Goal: Communication & Community: Connect with others

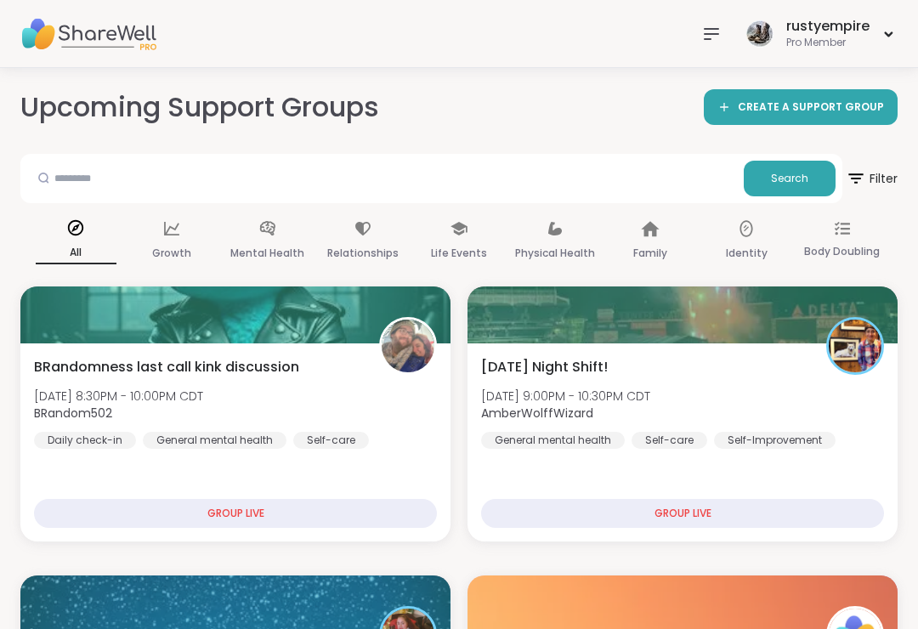
click at [713, 33] on icon at bounding box center [711, 34] width 14 height 10
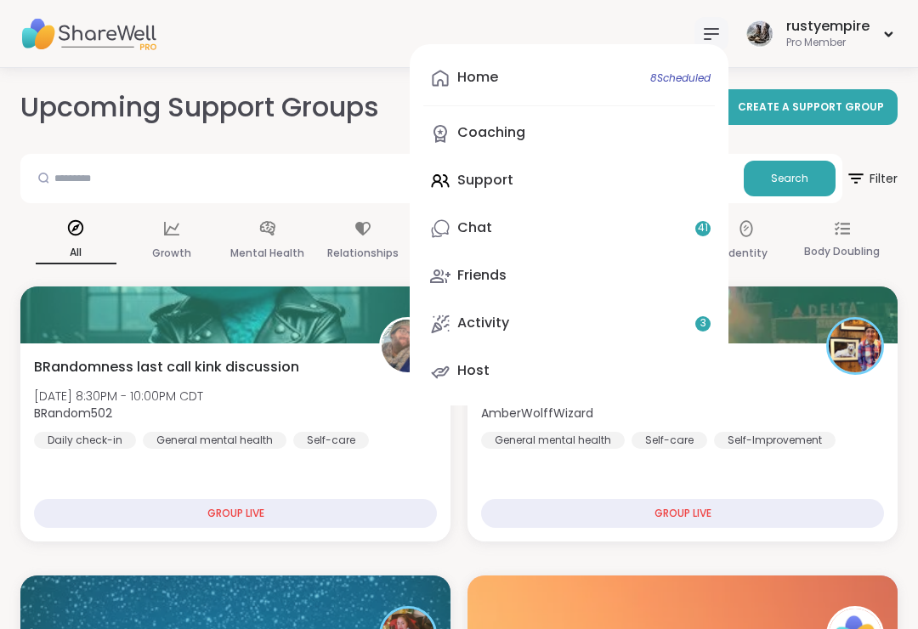
click at [492, 184] on div "Home 8 Scheduled Coaching Support Chat 41 Friends Activity 3 Host" at bounding box center [569, 224] width 319 height 361
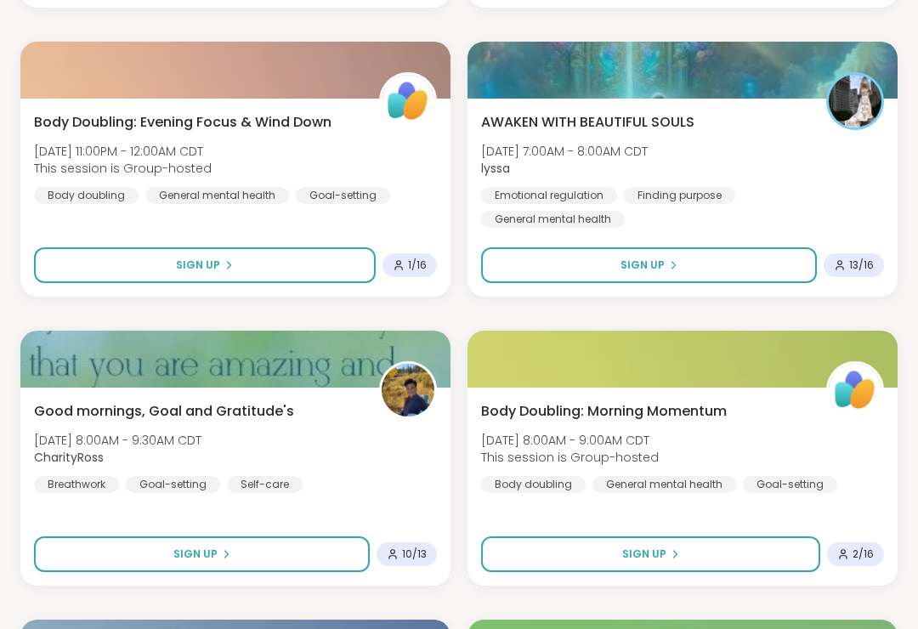
scroll to position [1400, 0]
click at [863, 99] on img at bounding box center [855, 101] width 53 height 53
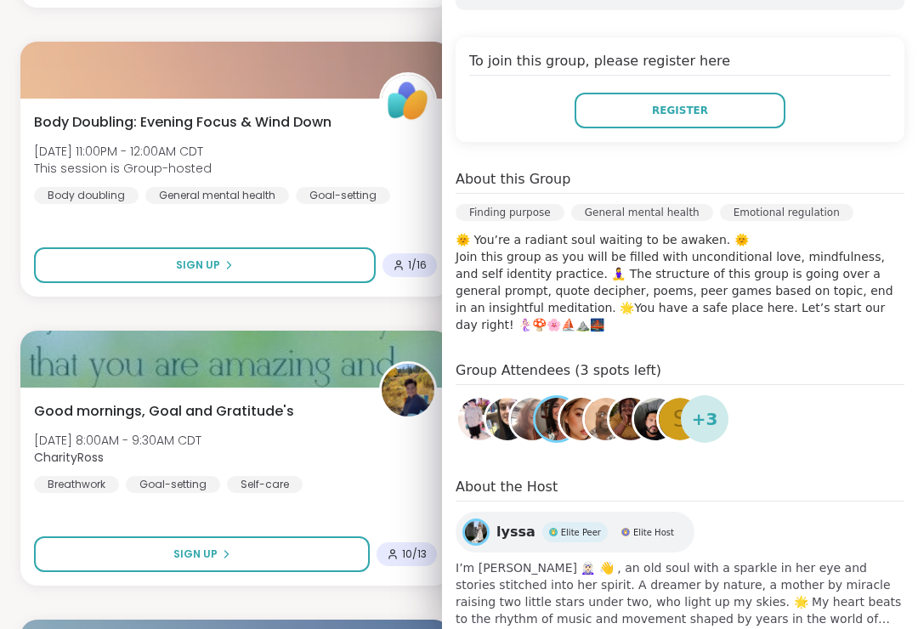
scroll to position [351, 0]
click at [482, 522] on img at bounding box center [476, 533] width 22 height 22
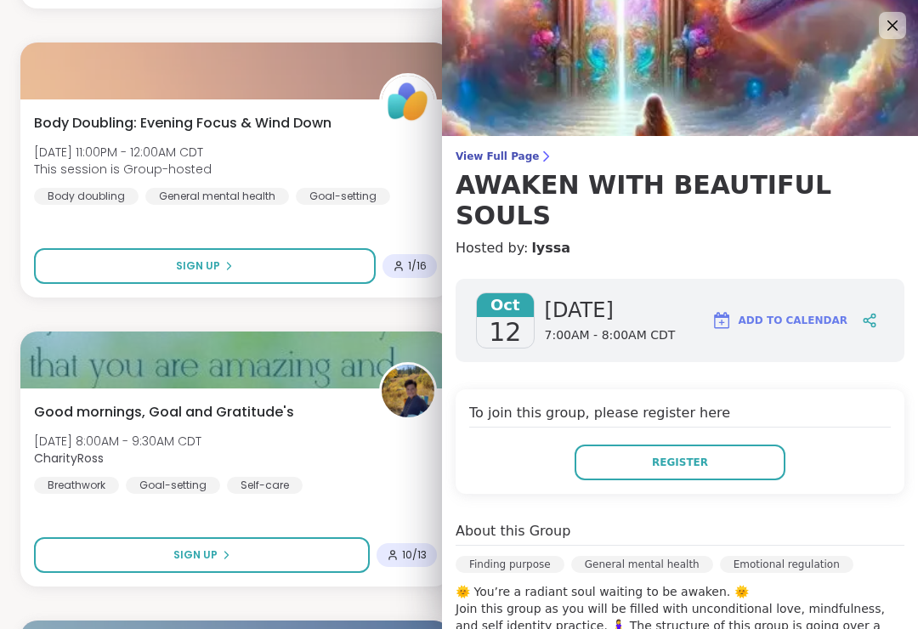
scroll to position [0, 0]
click at [891, 22] on icon at bounding box center [892, 25] width 20 height 20
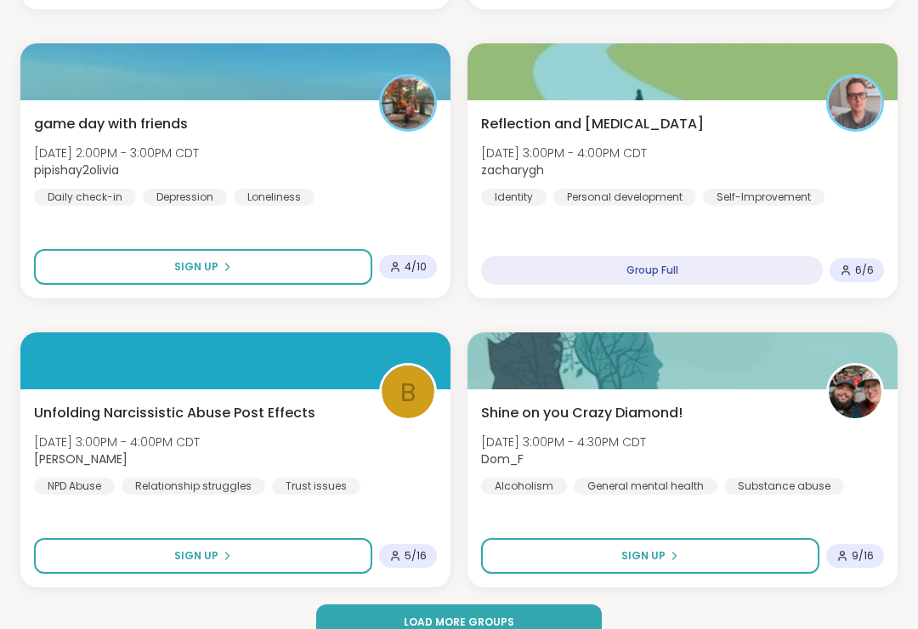
scroll to position [4867, 0]
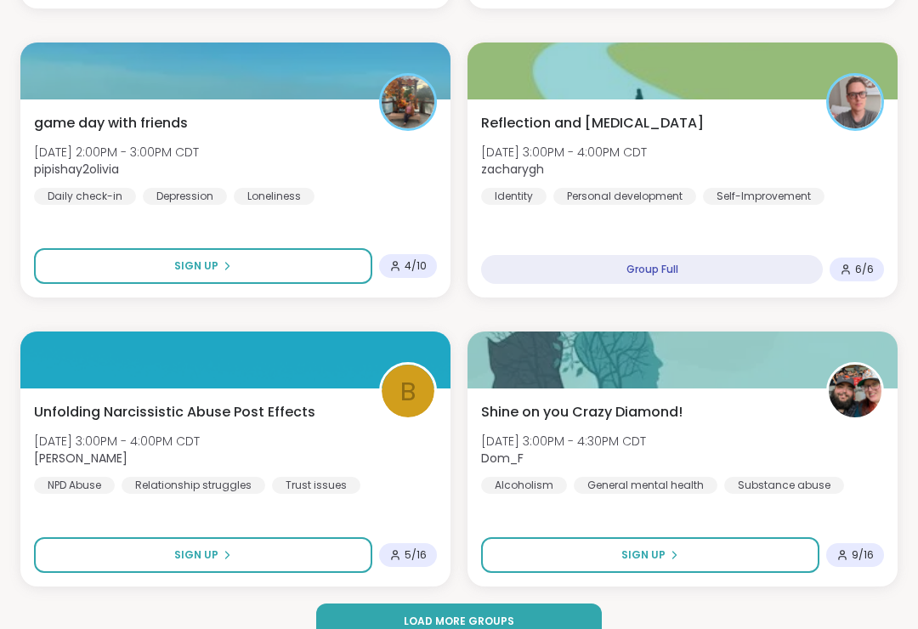
click at [400, 628] on button "Load more groups" at bounding box center [459, 621] width 286 height 36
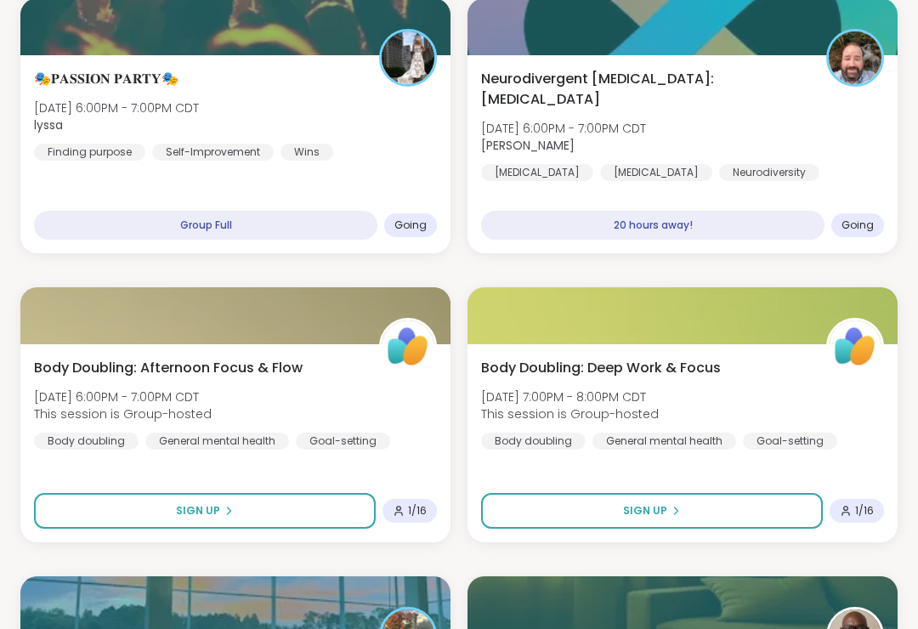
scroll to position [7220, 0]
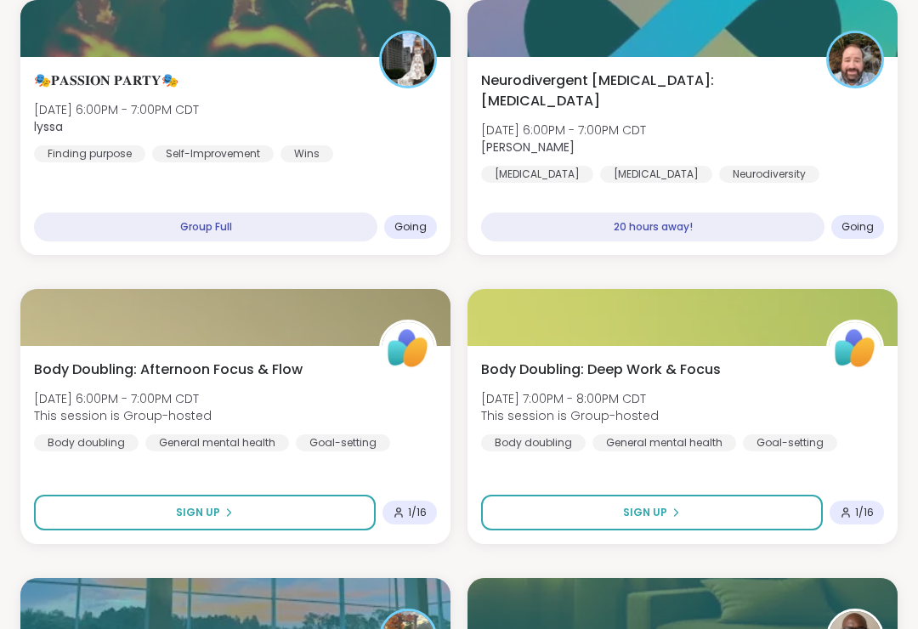
click at [629, 79] on span "Neurodivergent [MEDICAL_DATA]: [MEDICAL_DATA]" at bounding box center [644, 91] width 326 height 41
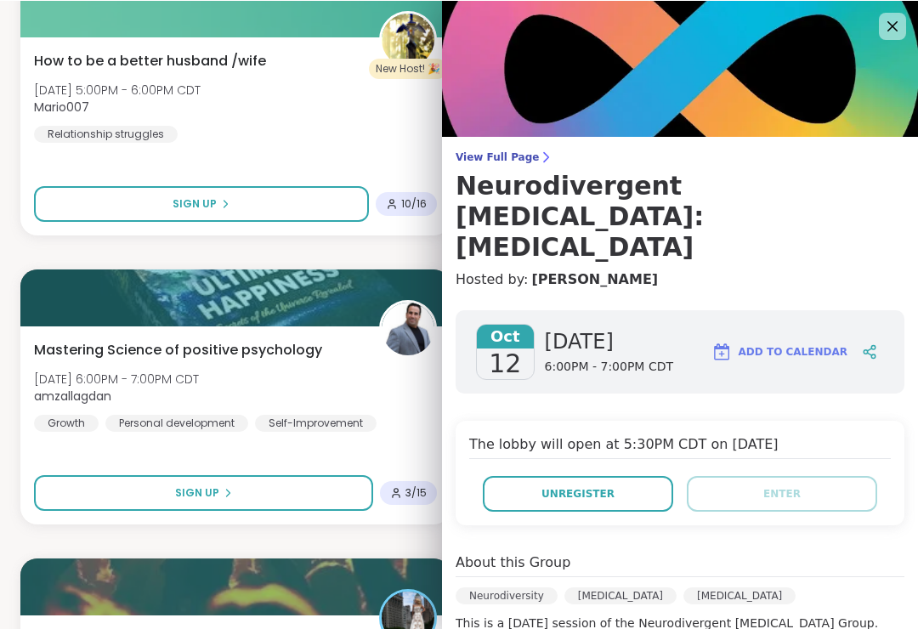
scroll to position [6662, 0]
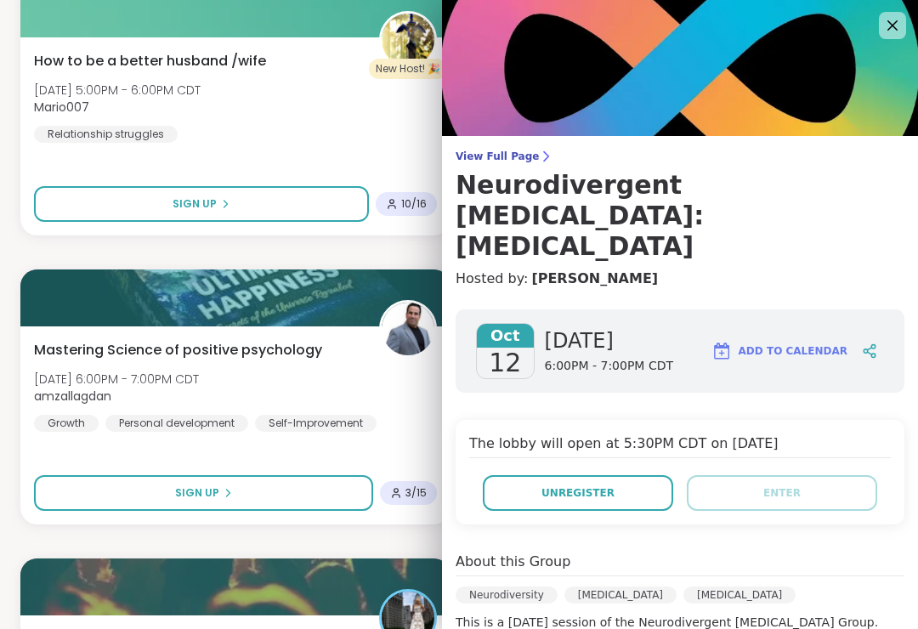
click at [891, 30] on icon at bounding box center [892, 25] width 20 height 20
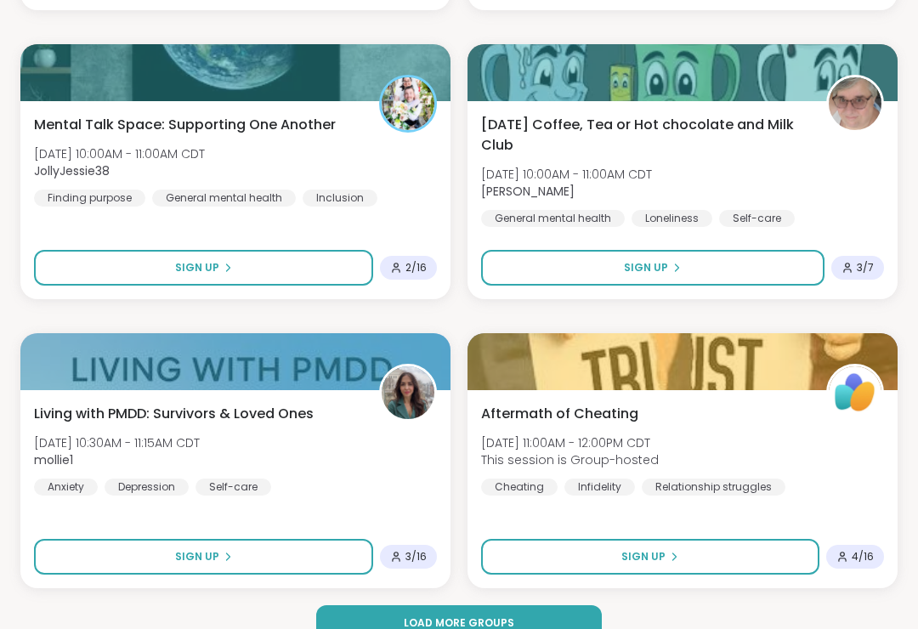
scroll to position [10067, 0]
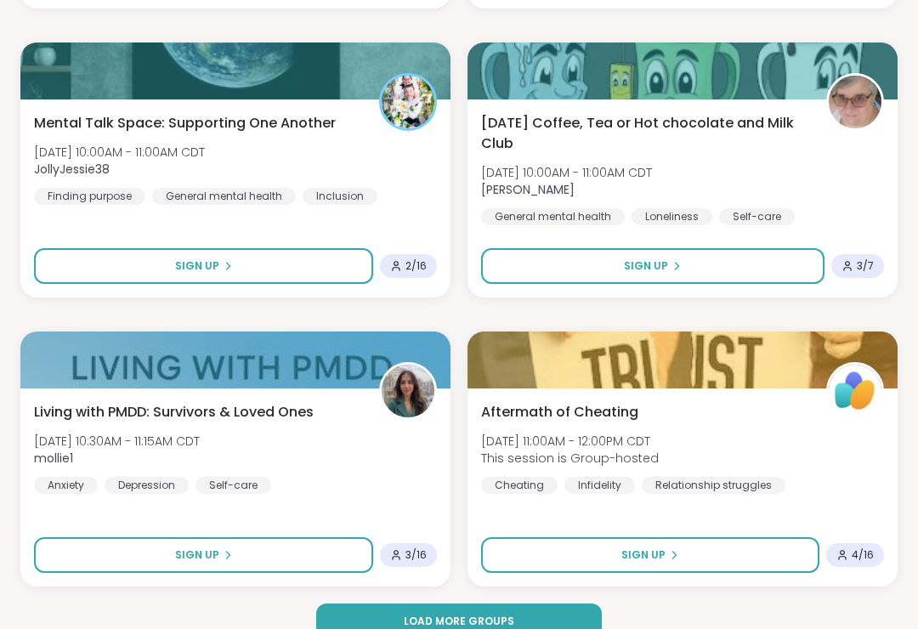
click at [445, 621] on span "Load more groups" at bounding box center [459, 621] width 110 height 15
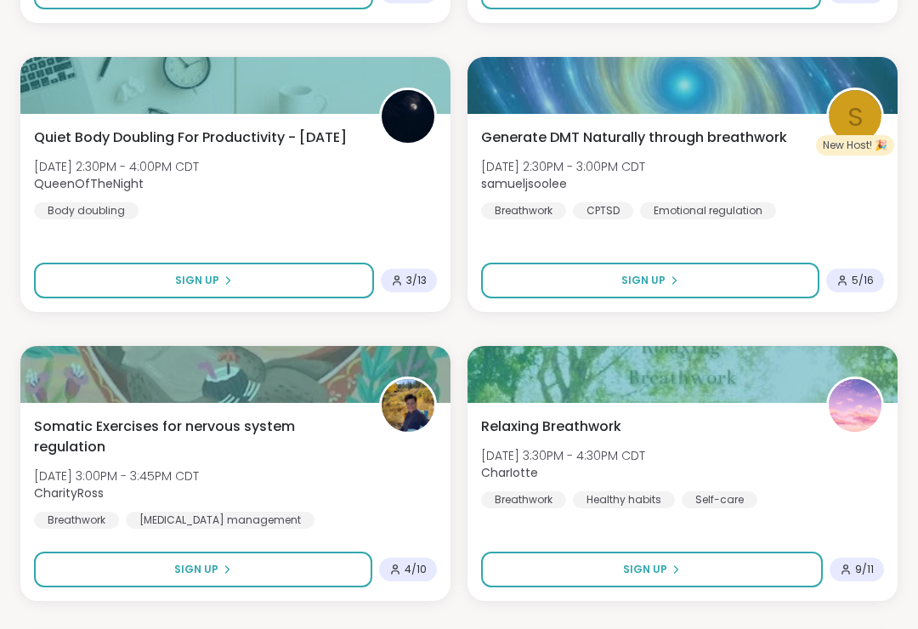
scroll to position [11784, 0]
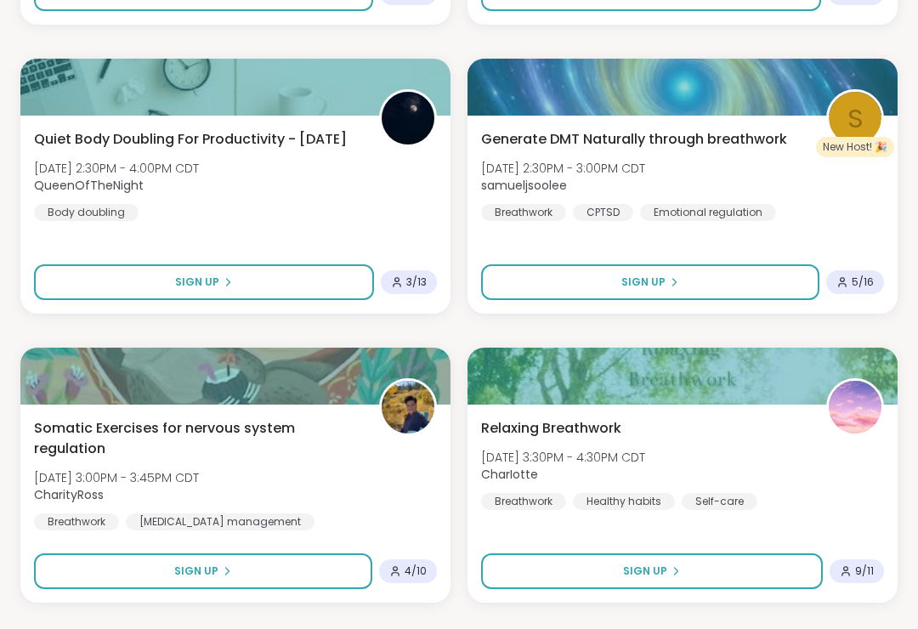
click at [652, 140] on span "Generate DMT Naturally through breathwork" at bounding box center [634, 139] width 306 height 20
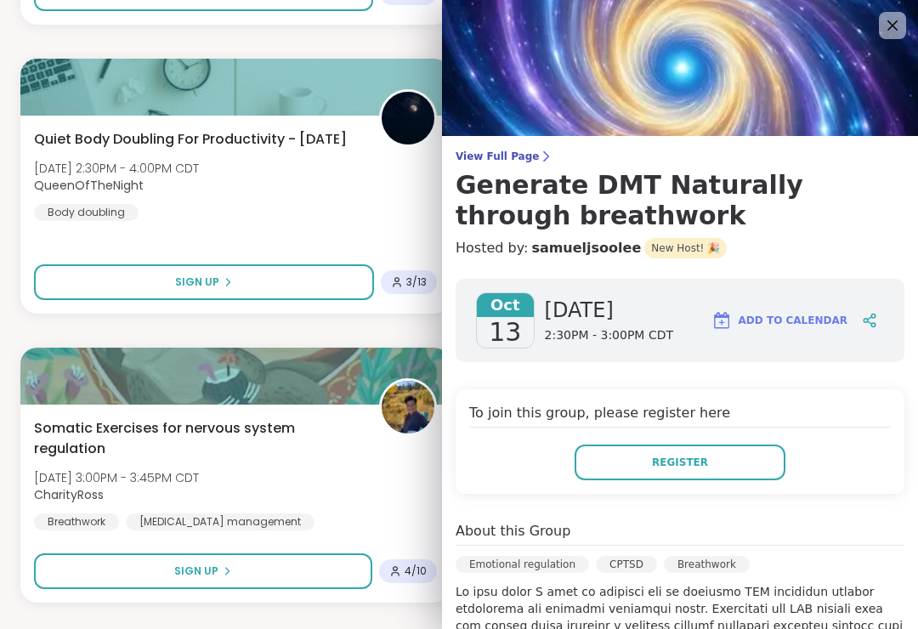
scroll to position [0, 0]
click at [892, 25] on icon at bounding box center [892, 25] width 10 height 10
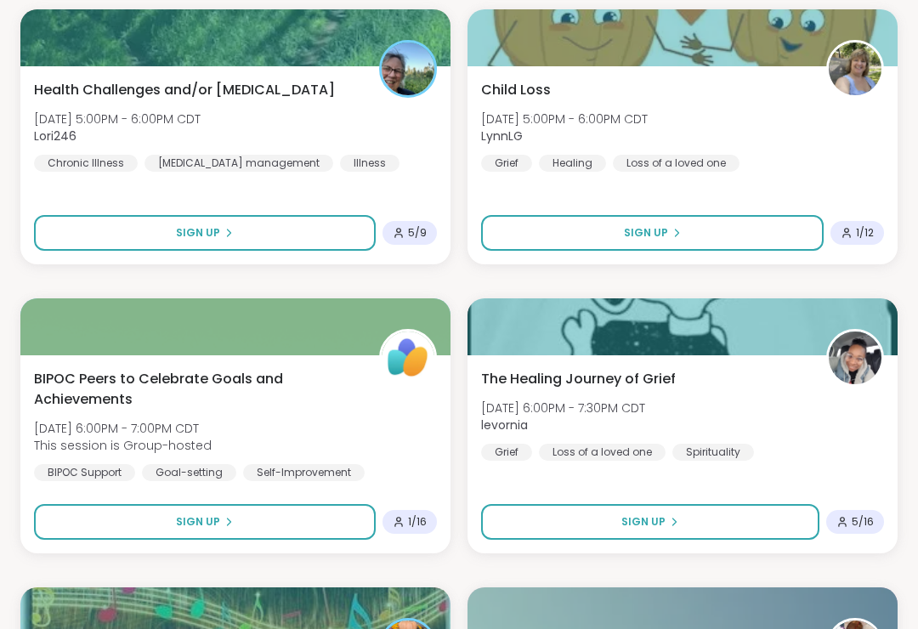
scroll to position [12707, 0]
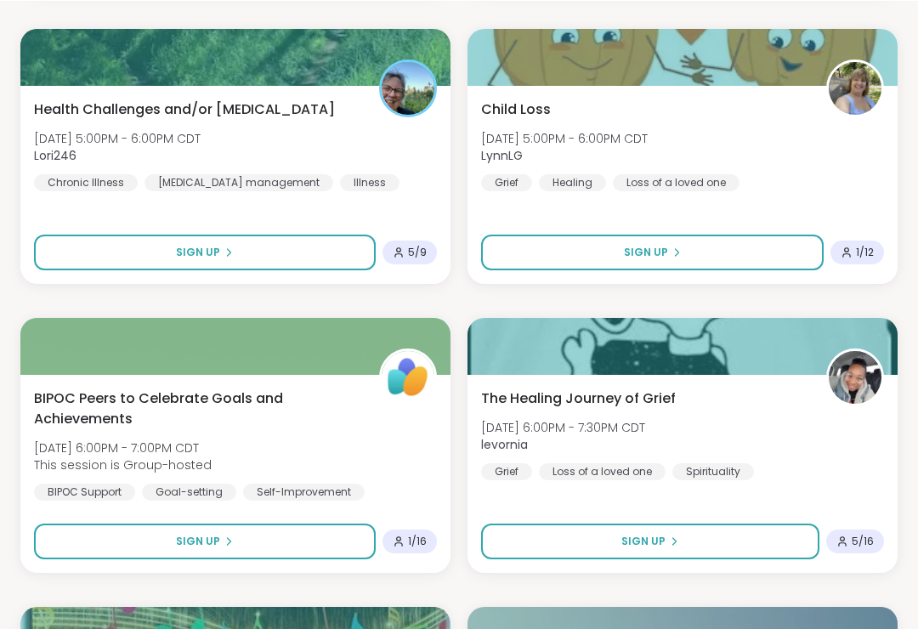
click at [66, 110] on span "Health Challenges and/or [MEDICAL_DATA]" at bounding box center [184, 109] width 301 height 20
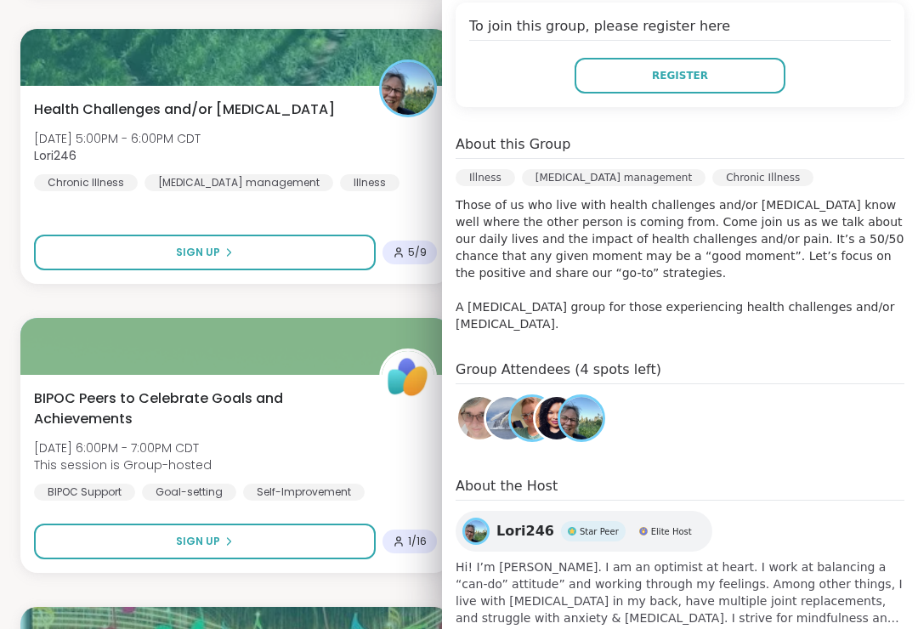
scroll to position [385, 0]
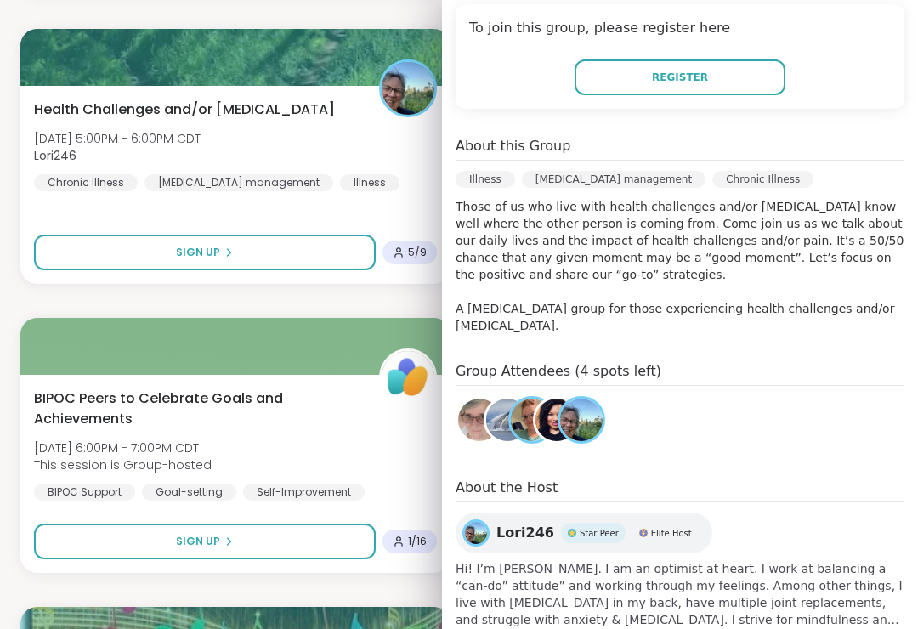
click at [35, 107] on span "Health Challenges and/or [MEDICAL_DATA]" at bounding box center [184, 109] width 301 height 20
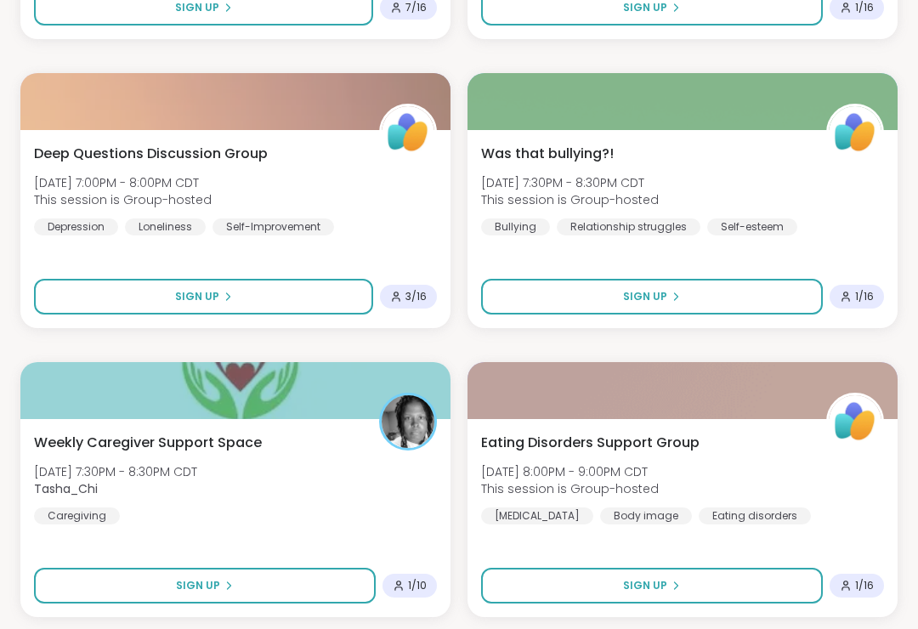
scroll to position [14081, 0]
click at [68, 153] on span "Deep Questions Discussion Group" at bounding box center [151, 154] width 234 height 20
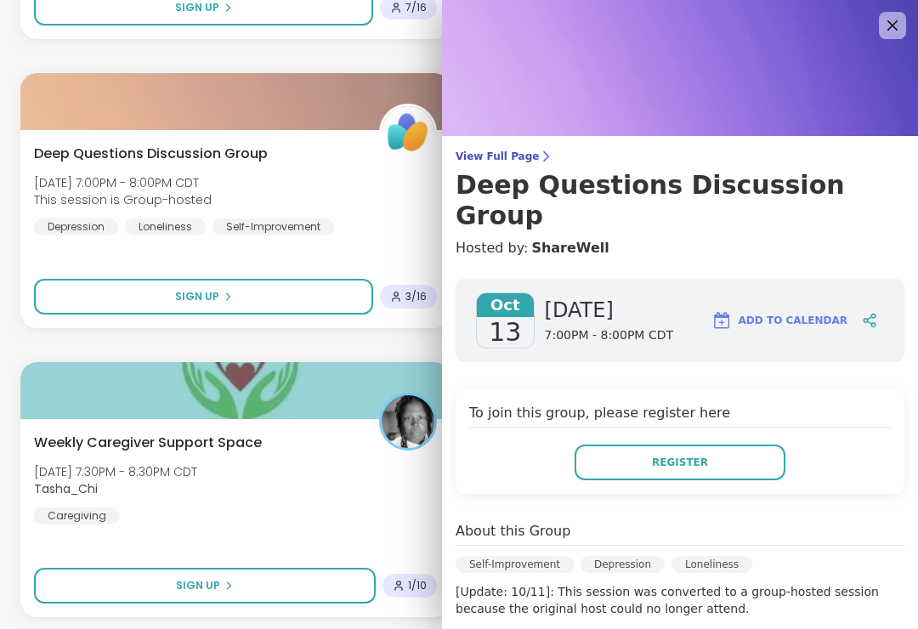
click at [20, 204] on div "Deep Questions Discussion Group [DATE] 7:00PM - 8:00PM CDT This session is Grou…" at bounding box center [235, 229] width 430 height 198
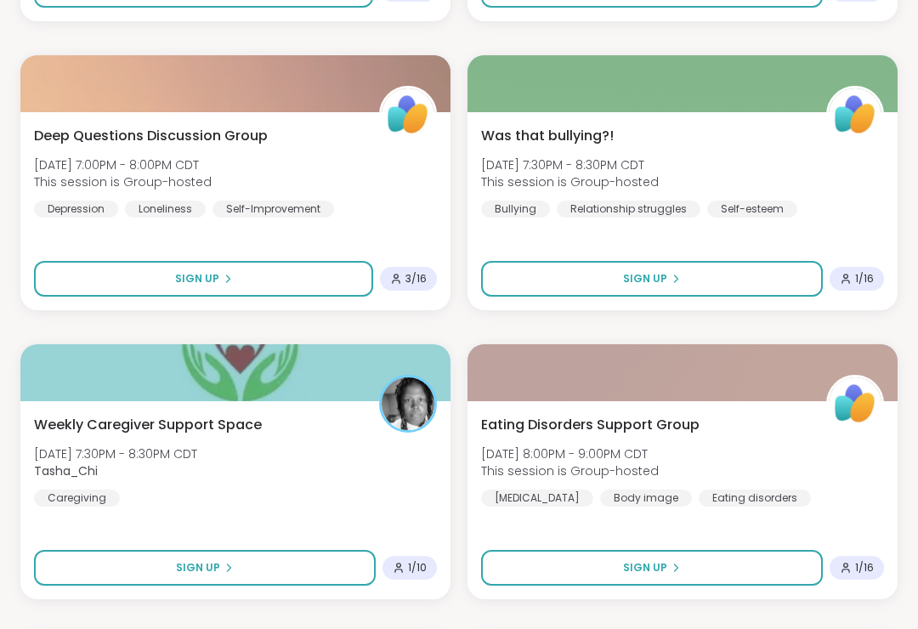
scroll to position [14098, 0]
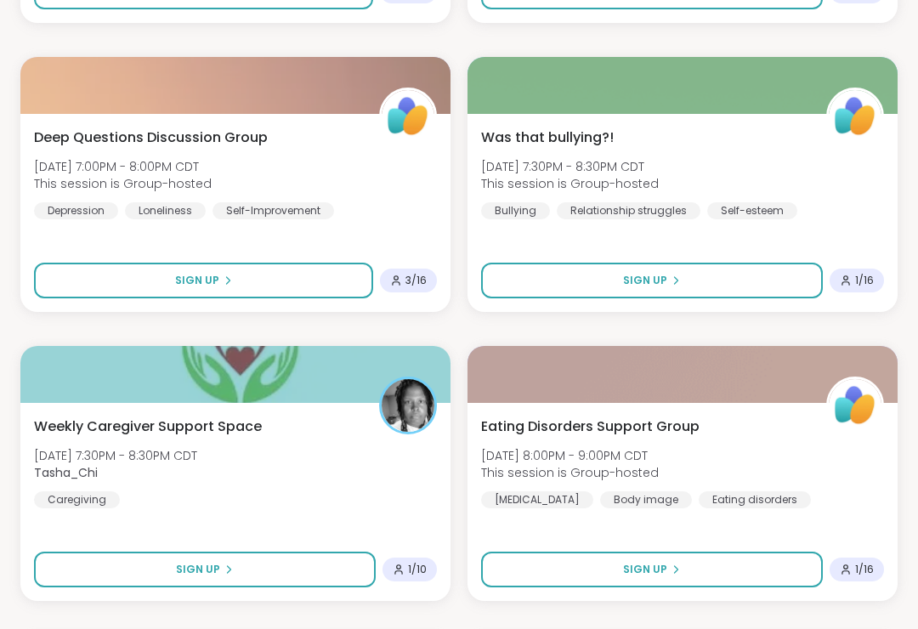
click at [58, 144] on span "Deep Questions Discussion Group" at bounding box center [151, 137] width 234 height 20
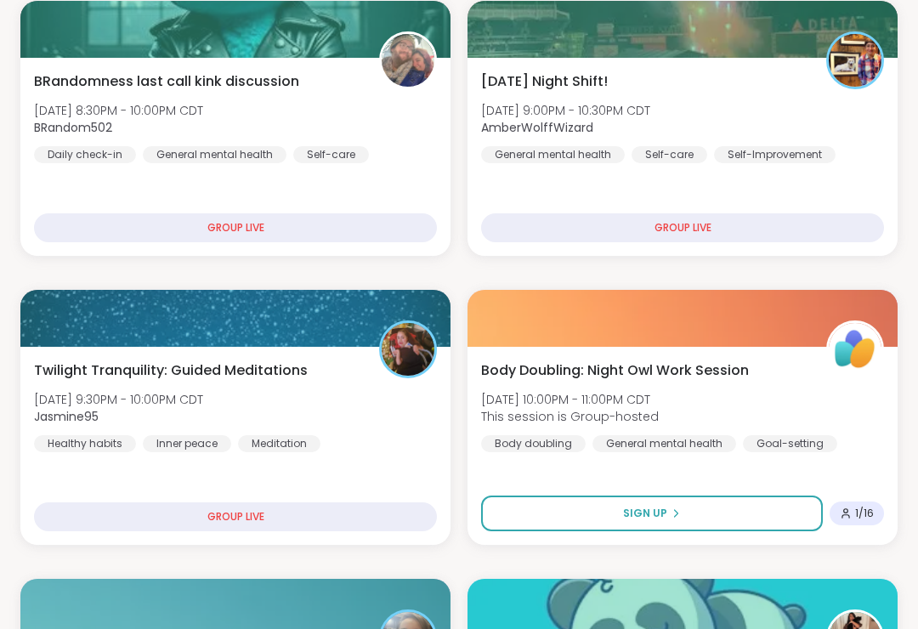
scroll to position [0, 0]
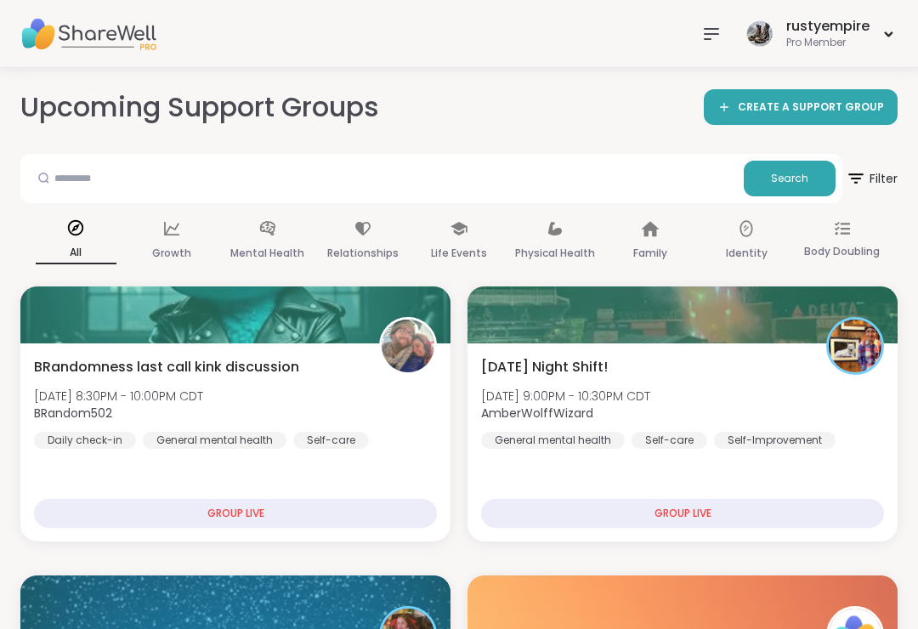
click at [706, 34] on icon at bounding box center [711, 34] width 14 height 10
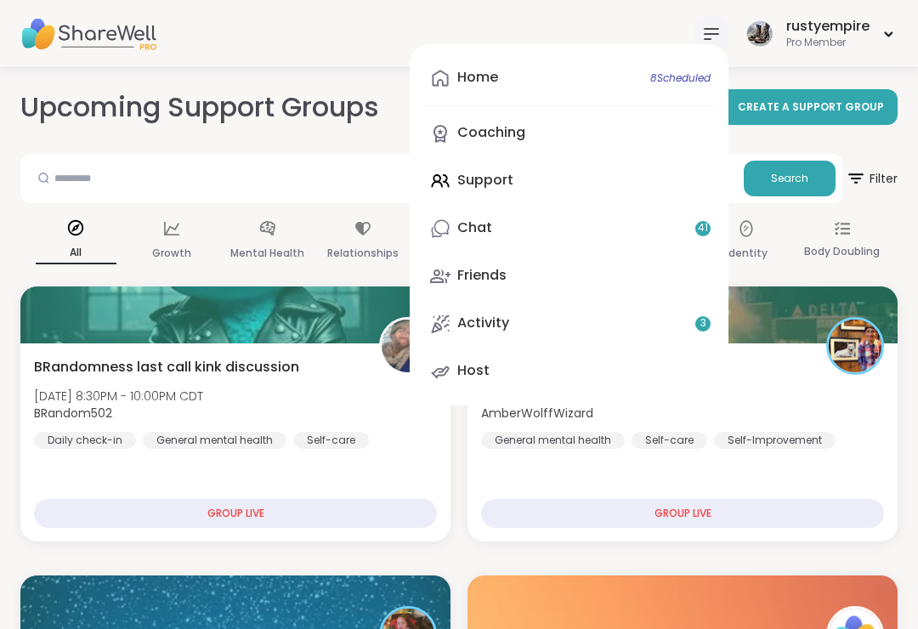
click at [514, 130] on div "Coaching" at bounding box center [491, 132] width 68 height 19
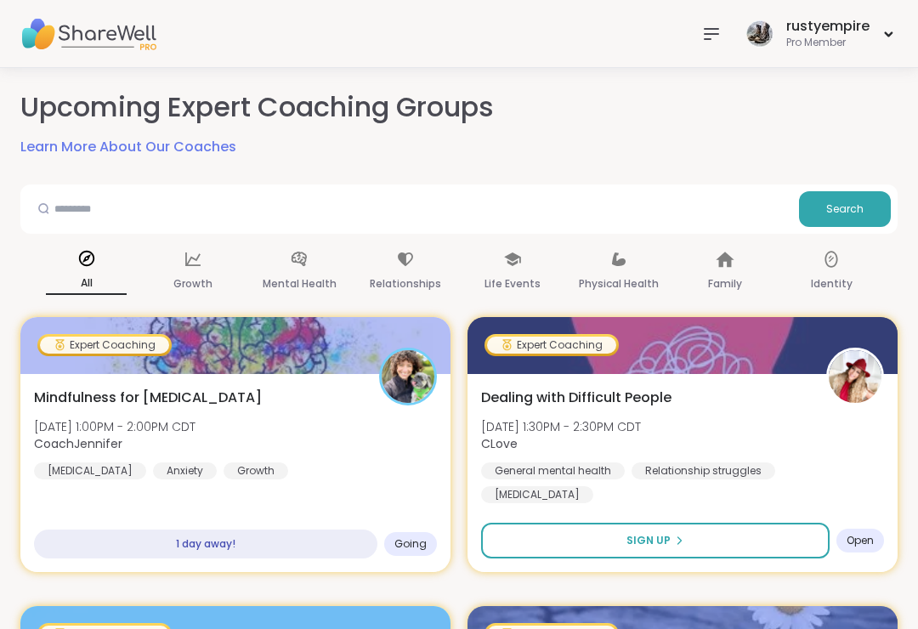
click at [715, 32] on icon at bounding box center [711, 34] width 20 height 20
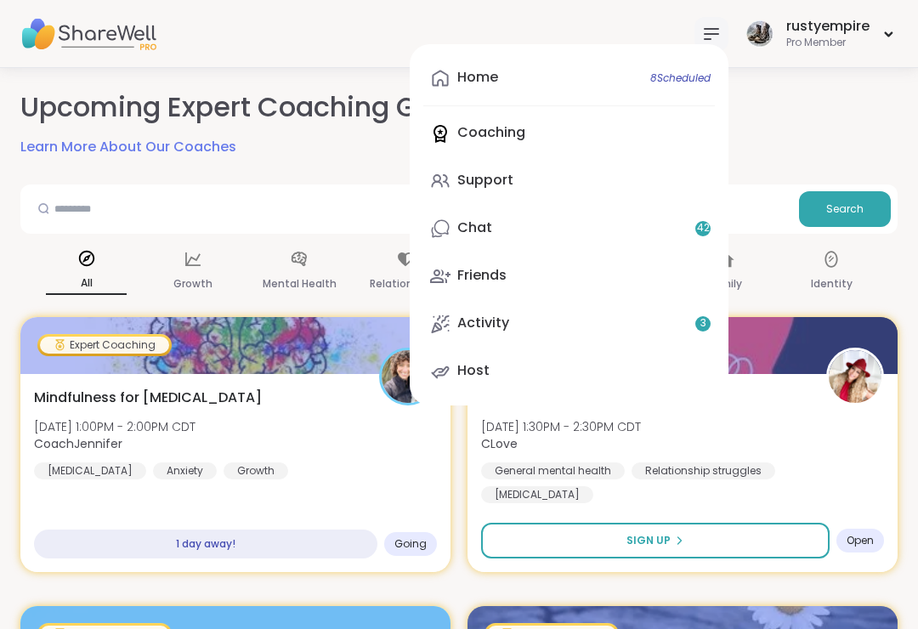
click at [713, 32] on icon at bounding box center [711, 34] width 20 height 20
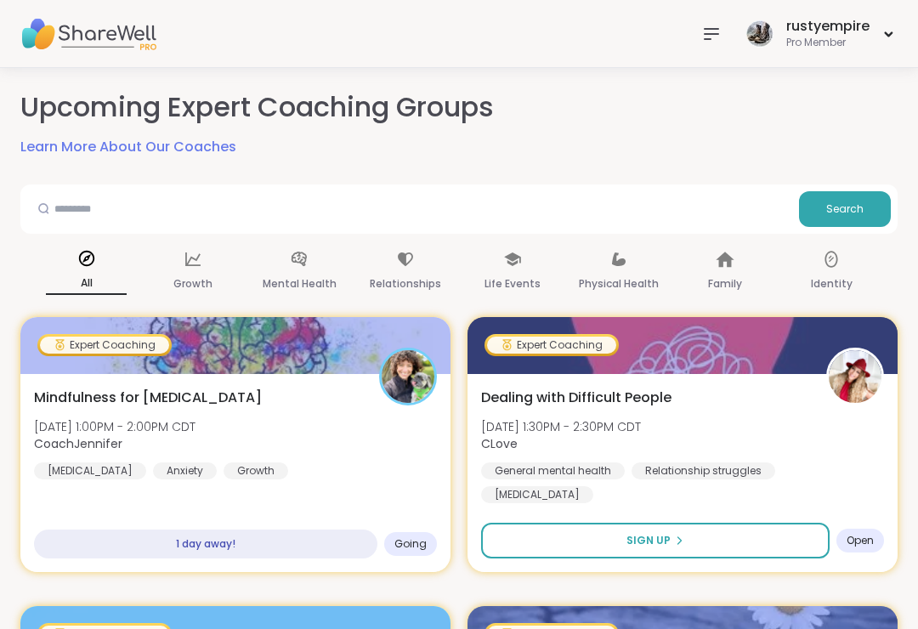
click at [718, 38] on icon at bounding box center [711, 34] width 20 height 20
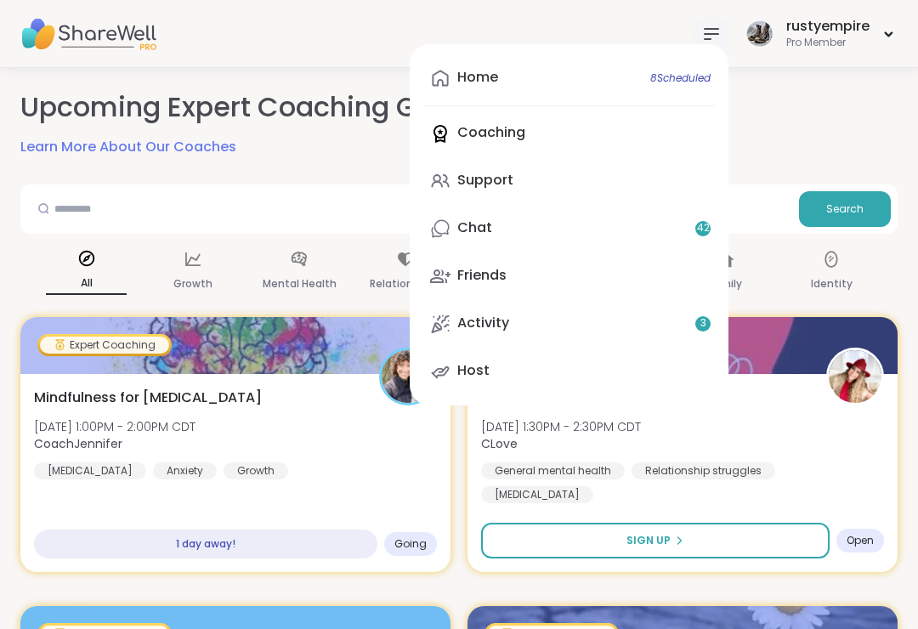
click at [501, 227] on link "Chat 42" at bounding box center [568, 228] width 291 height 41
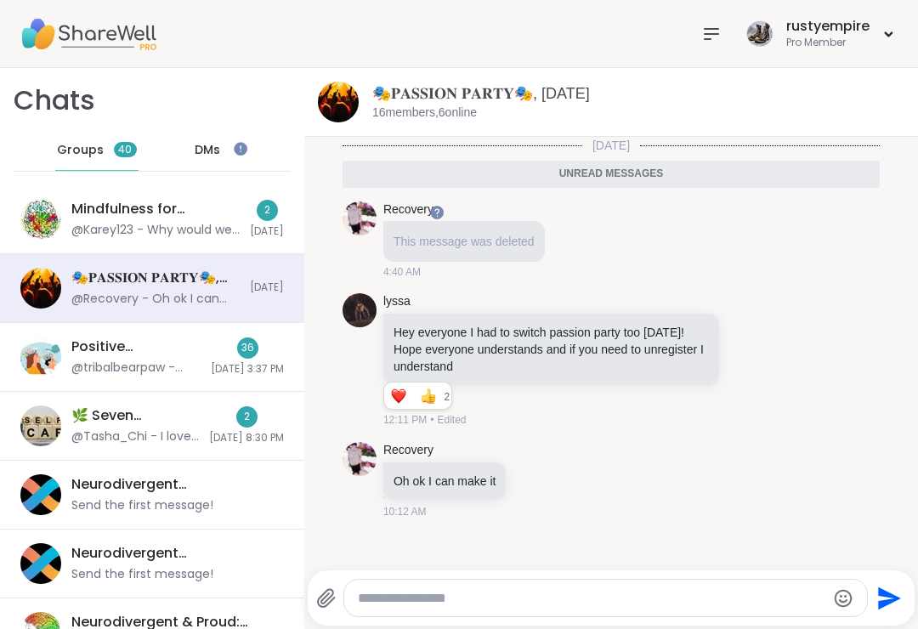
click at [208, 162] on div "DMs" at bounding box center [208, 150] width 83 height 41
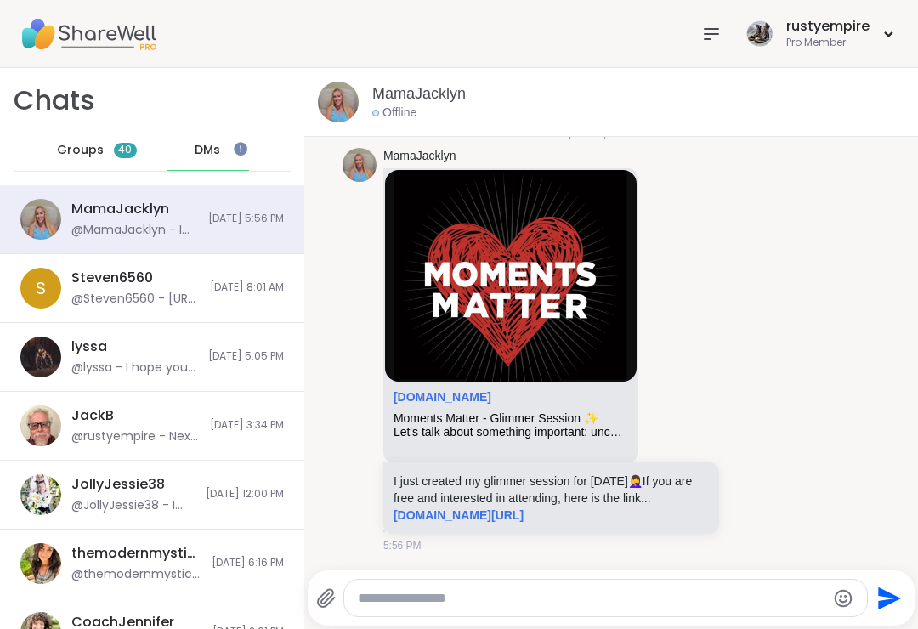
click at [85, 296] on div "@Steven6560 - [URL][DOMAIN_NAME]" at bounding box center [135, 299] width 128 height 17
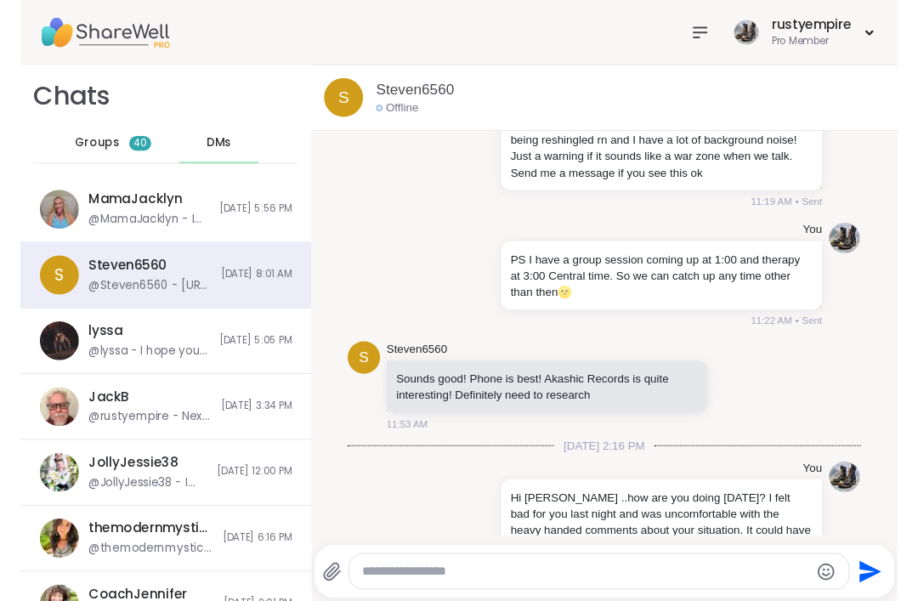
scroll to position [9126, 0]
